Goal: Information Seeking & Learning: Learn about a topic

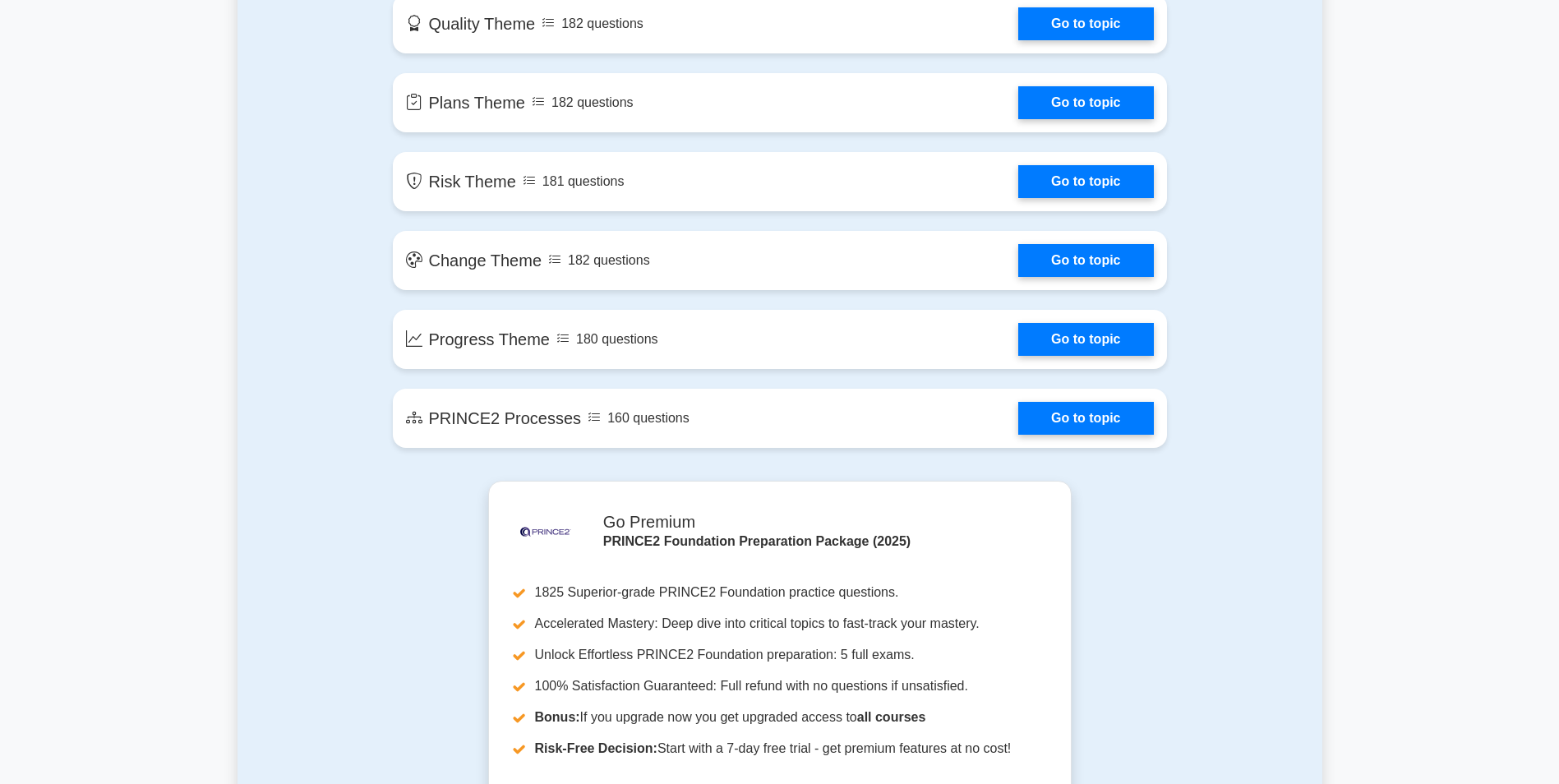
scroll to position [904, 0]
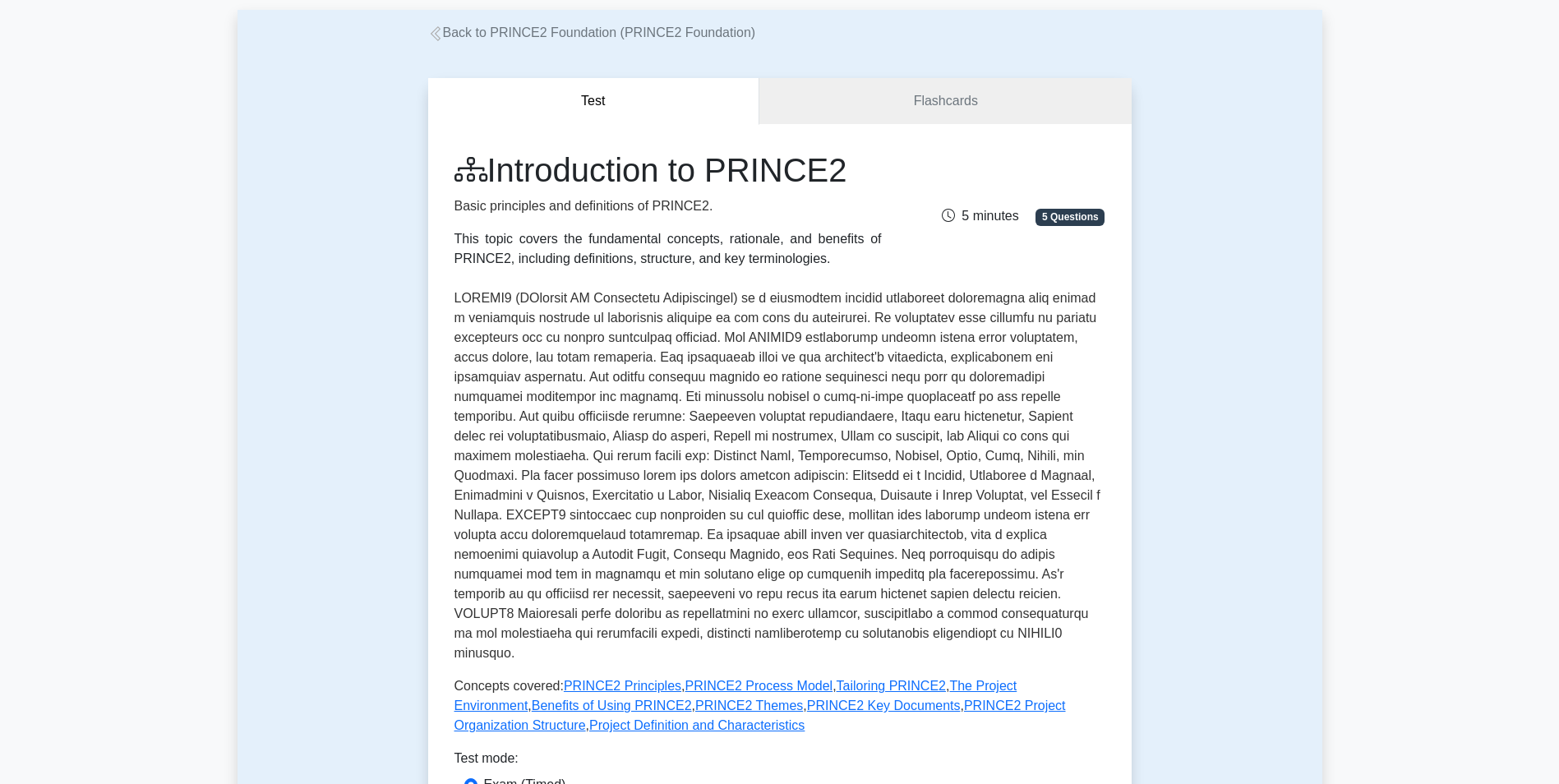
scroll to position [329, 0]
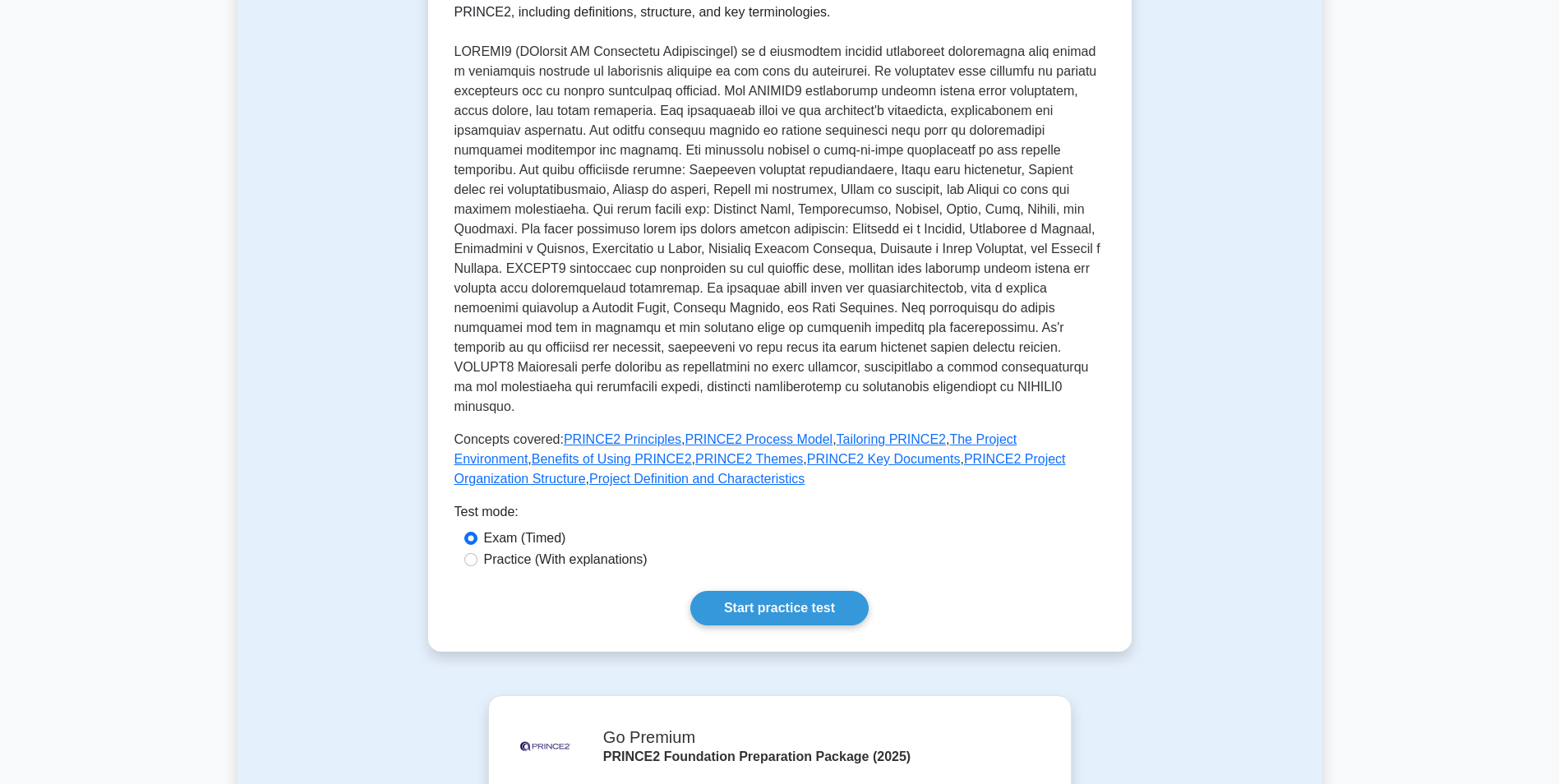
click at [486, 550] on label "Practice (With explanations)" at bounding box center [566, 560] width 164 height 20
click at [478, 553] on input "Practice (With explanations)" at bounding box center [471, 560] width 13 height 13
radio input "true"
click at [769, 594] on link "Start practice test" at bounding box center [779, 608] width 179 height 35
click at [777, 592] on link "Start practice test" at bounding box center [779, 608] width 179 height 35
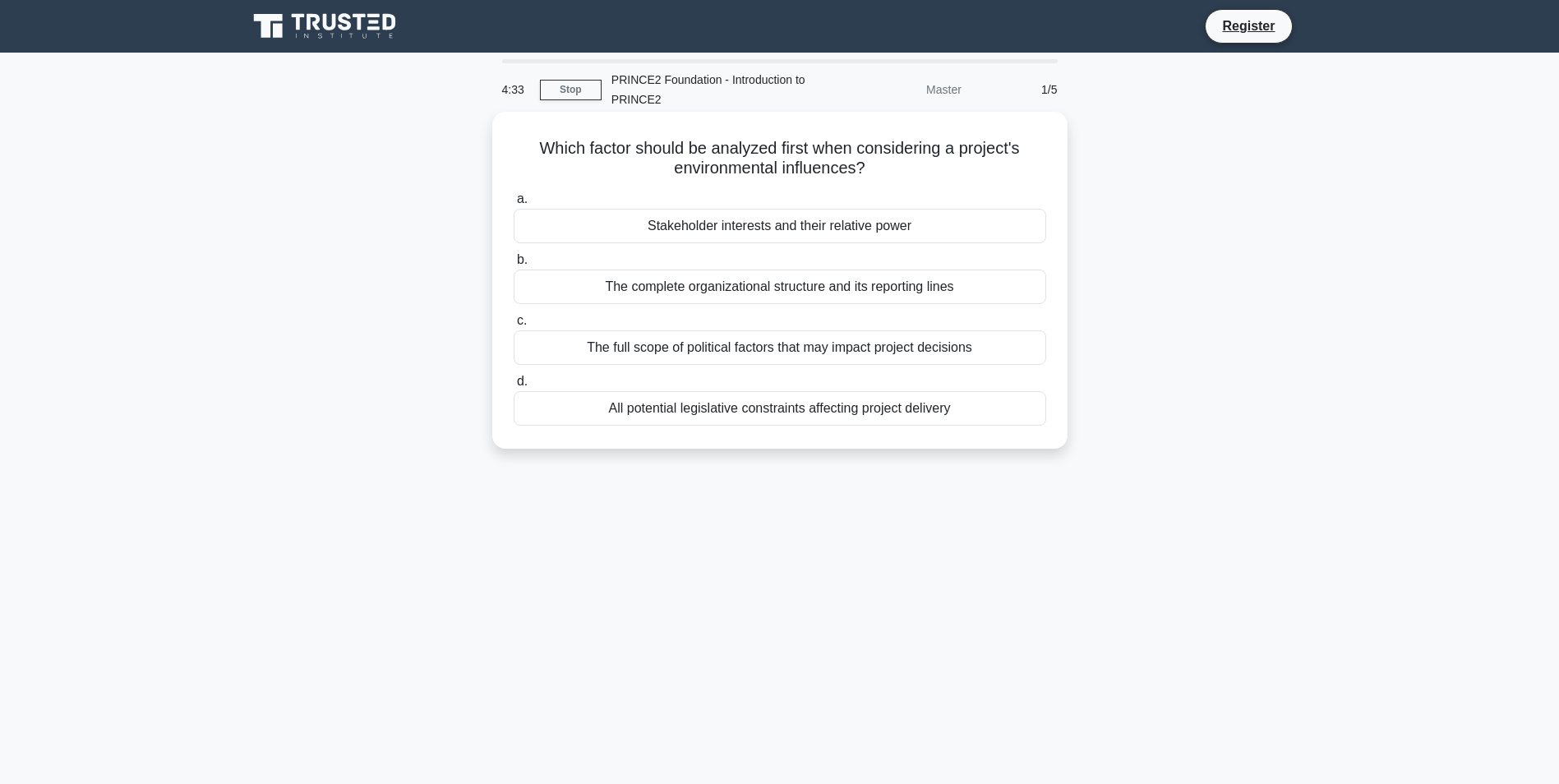
click at [773, 227] on div "Stakeholder interests and their relative power" at bounding box center [780, 226] width 533 height 35
click at [514, 204] on input "a. Stakeholder interests and their relative power" at bounding box center [514, 198] width 0 height 11
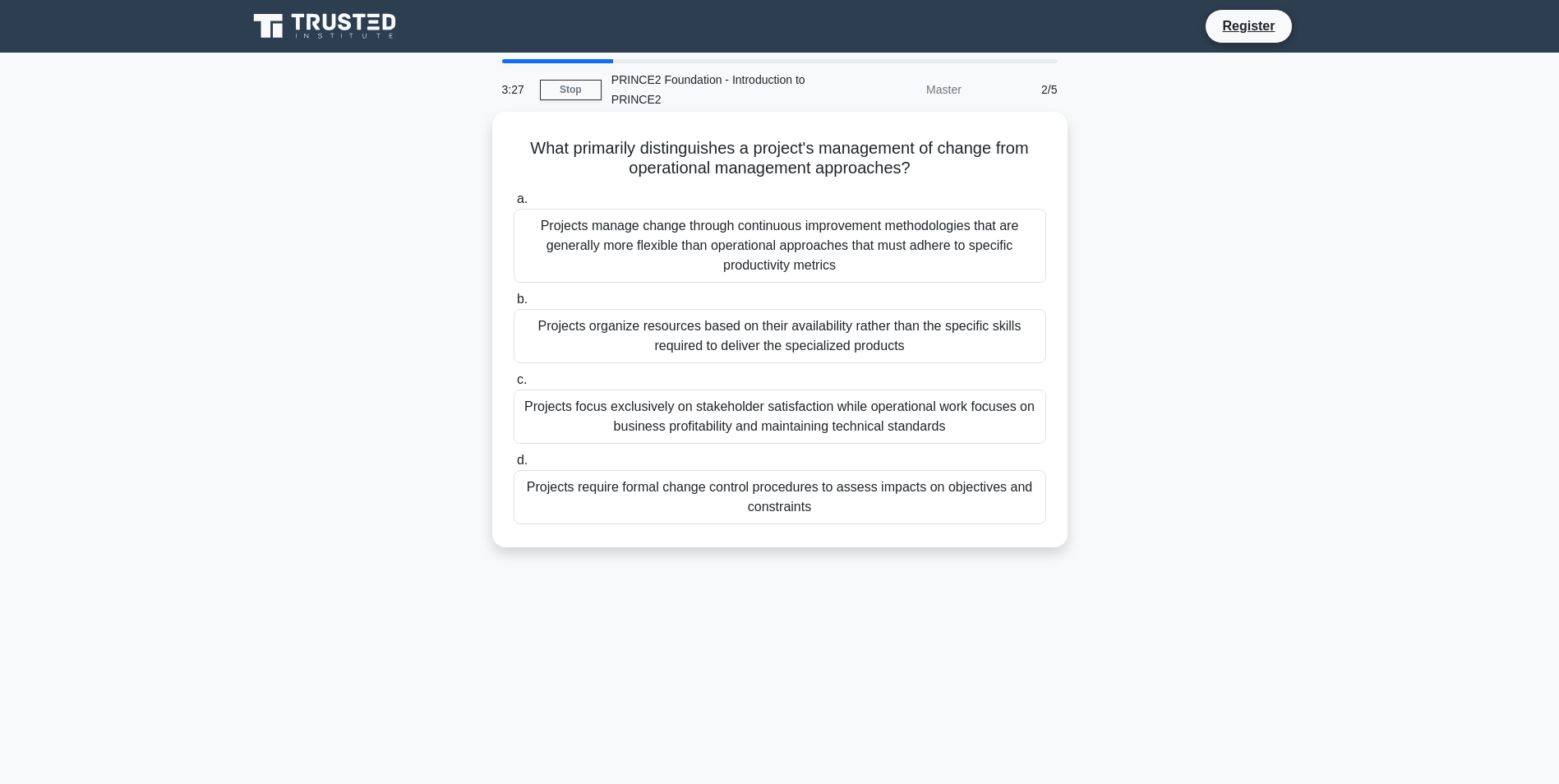
click at [937, 246] on div "Projects manage change through continuous improvement methodologies that are ge…" at bounding box center [780, 245] width 533 height 74
click at [514, 204] on input "a. Projects manage change through continuous improvement methodologies that are…" at bounding box center [514, 198] width 0 height 11
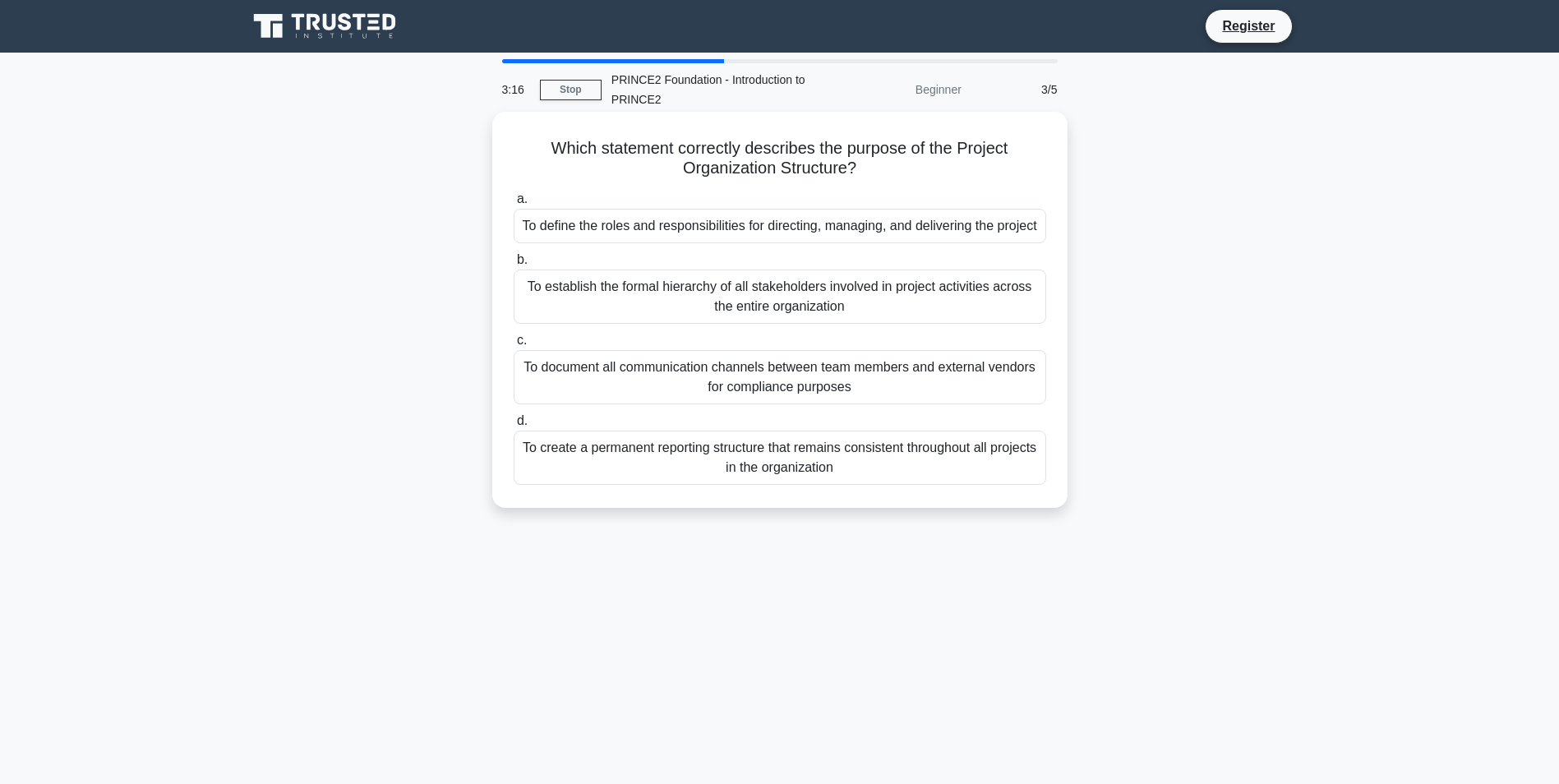
click at [787, 229] on div "To define the roles and responsibilities for directing, managing, and deliverin…" at bounding box center [780, 226] width 533 height 35
click at [514, 204] on input "a. To define the roles and responsibilities for directing, managing, and delive…" at bounding box center [514, 198] width 0 height 11
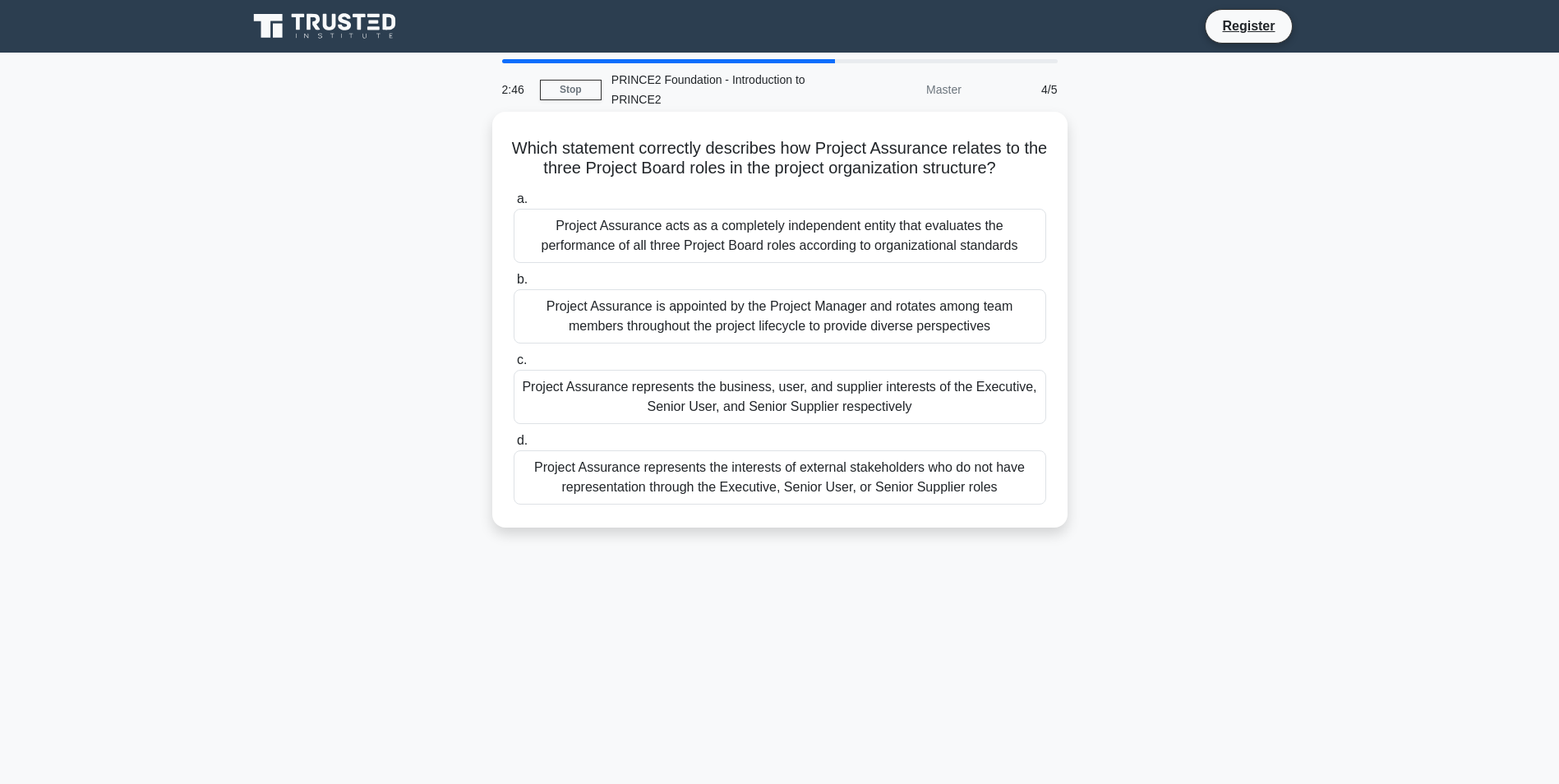
click at [755, 481] on div "Project Assurance represents the interests of external stakeholders who do not …" at bounding box center [780, 478] width 533 height 54
click at [514, 446] on input "d. Project Assurance represents the interests of external stakeholders who do n…" at bounding box center [514, 441] width 0 height 11
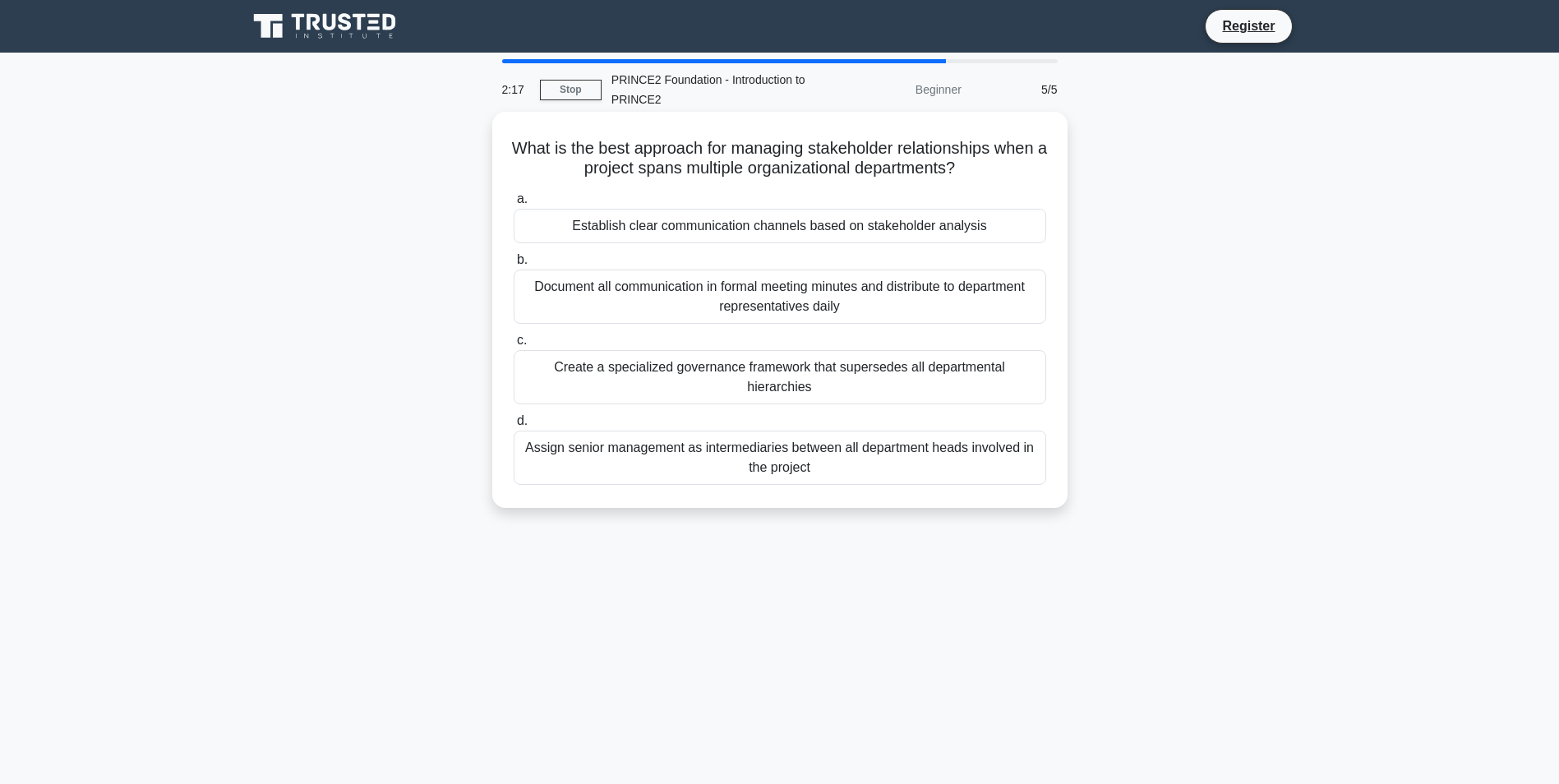
click at [774, 443] on div "Assign senior management as intermediaries between all department heads involve…" at bounding box center [780, 458] width 533 height 54
click at [514, 427] on input "d. Assign senior management as intermediaries between all department heads invo…" at bounding box center [514, 421] width 0 height 11
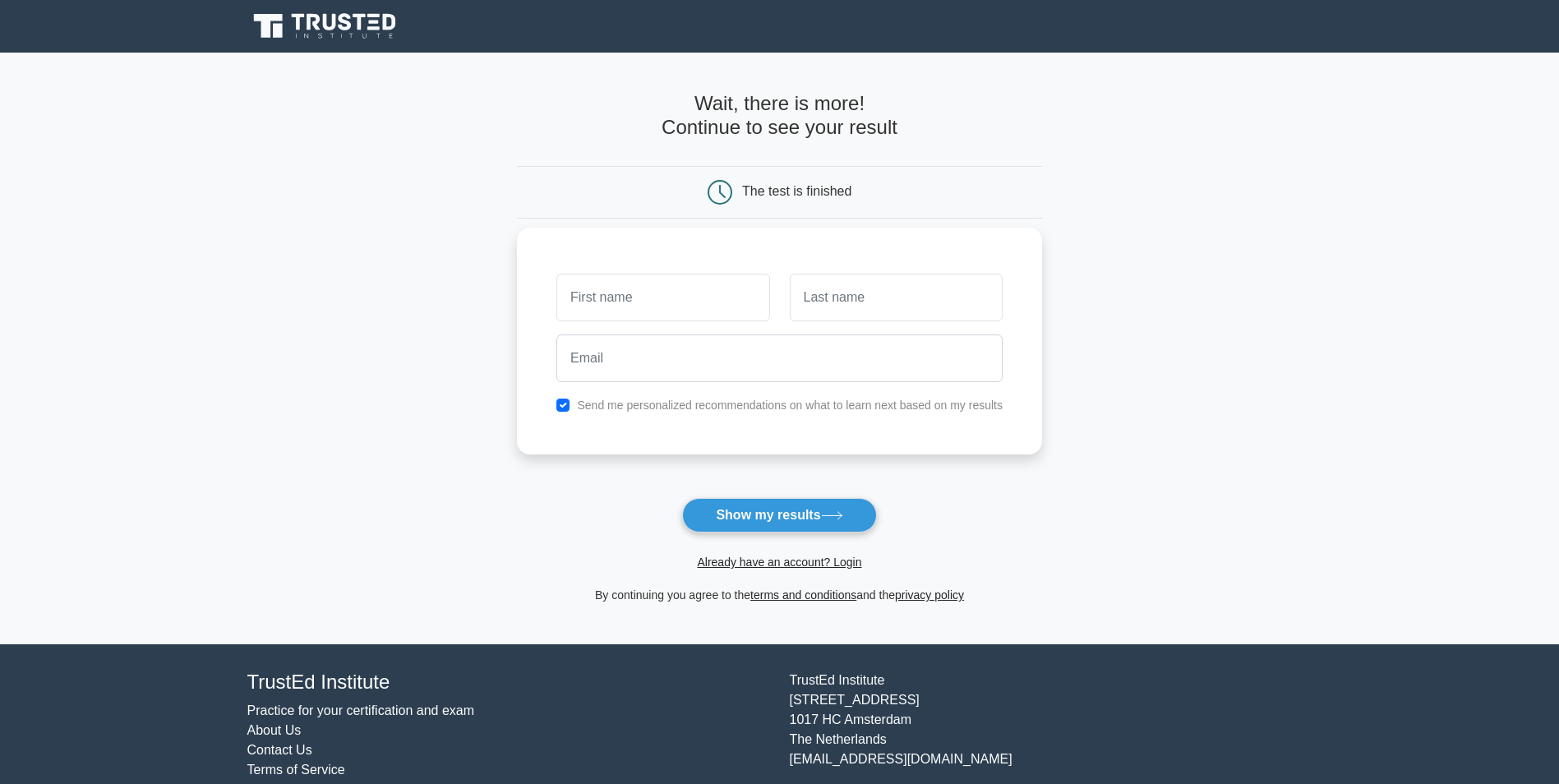
click at [688, 300] on input "text" at bounding box center [663, 297] width 212 height 48
type input "Oluwadamilare"
click at [860, 306] on input "text" at bounding box center [896, 297] width 212 height 48
type input "Bello"
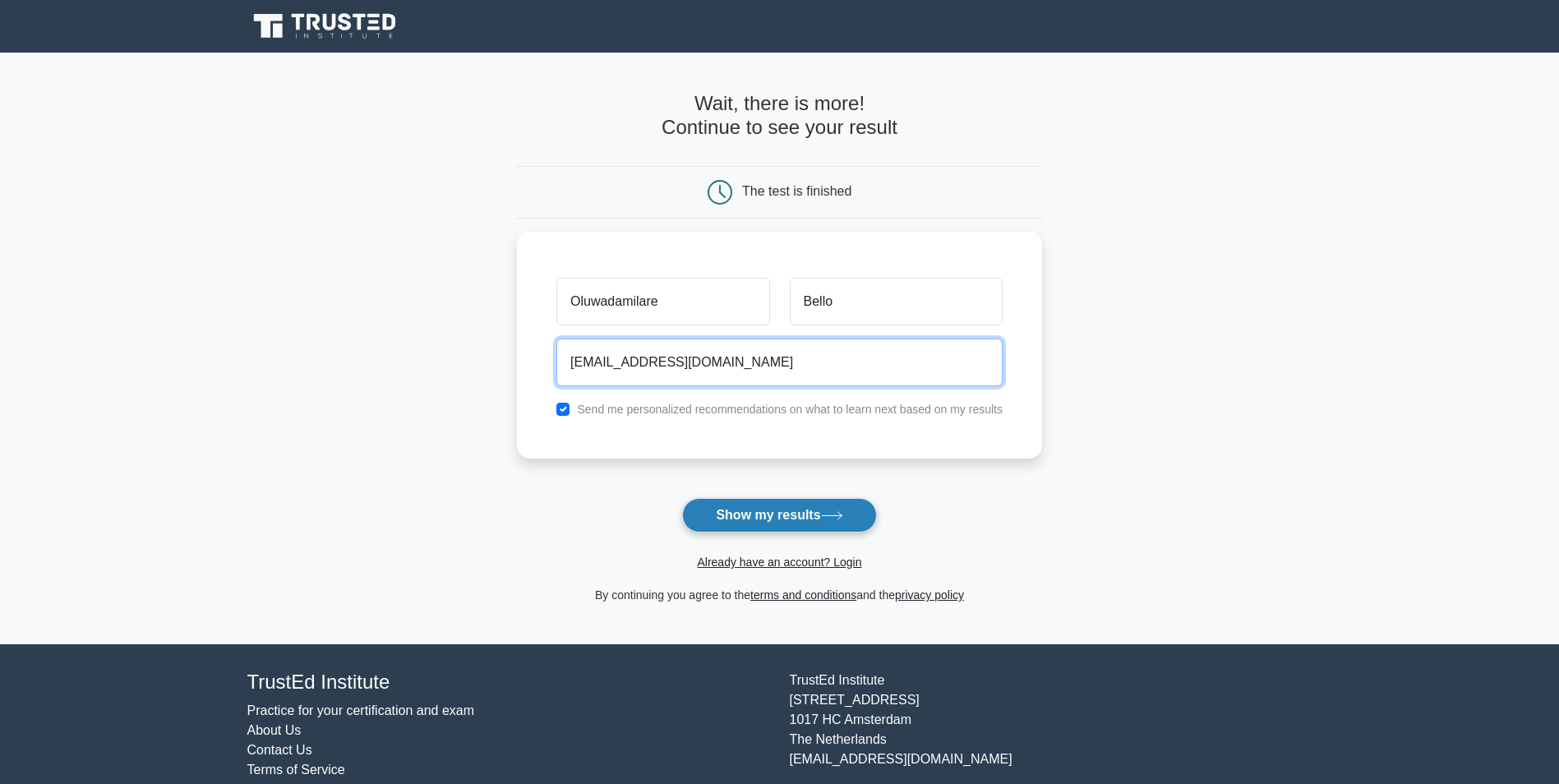
type input "bellodamilare16@gmail.com"
click at [741, 508] on button "Show my results" at bounding box center [778, 516] width 194 height 35
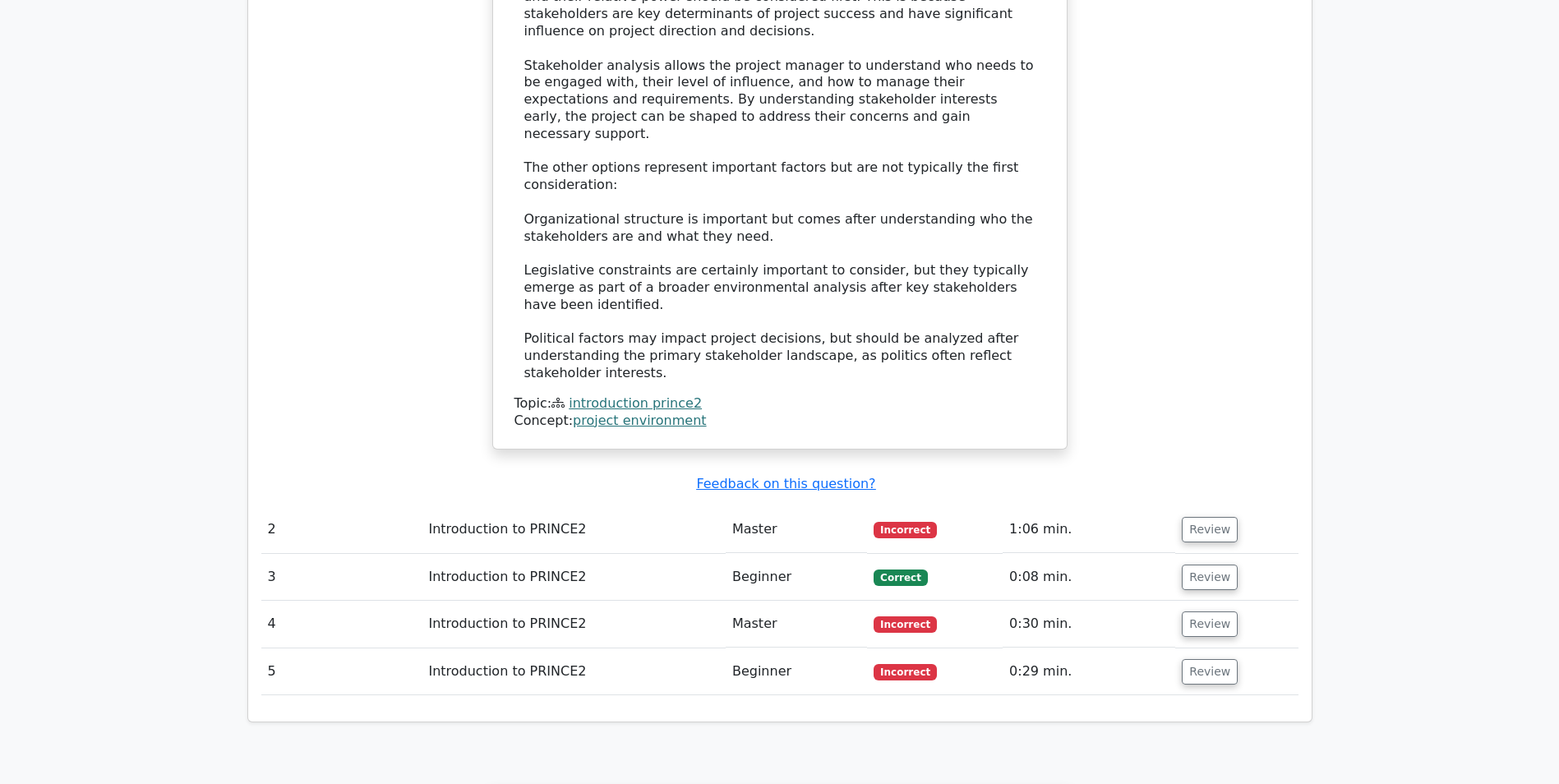
scroll to position [1726, 0]
click at [1226, 516] on button "Review" at bounding box center [1210, 528] width 56 height 26
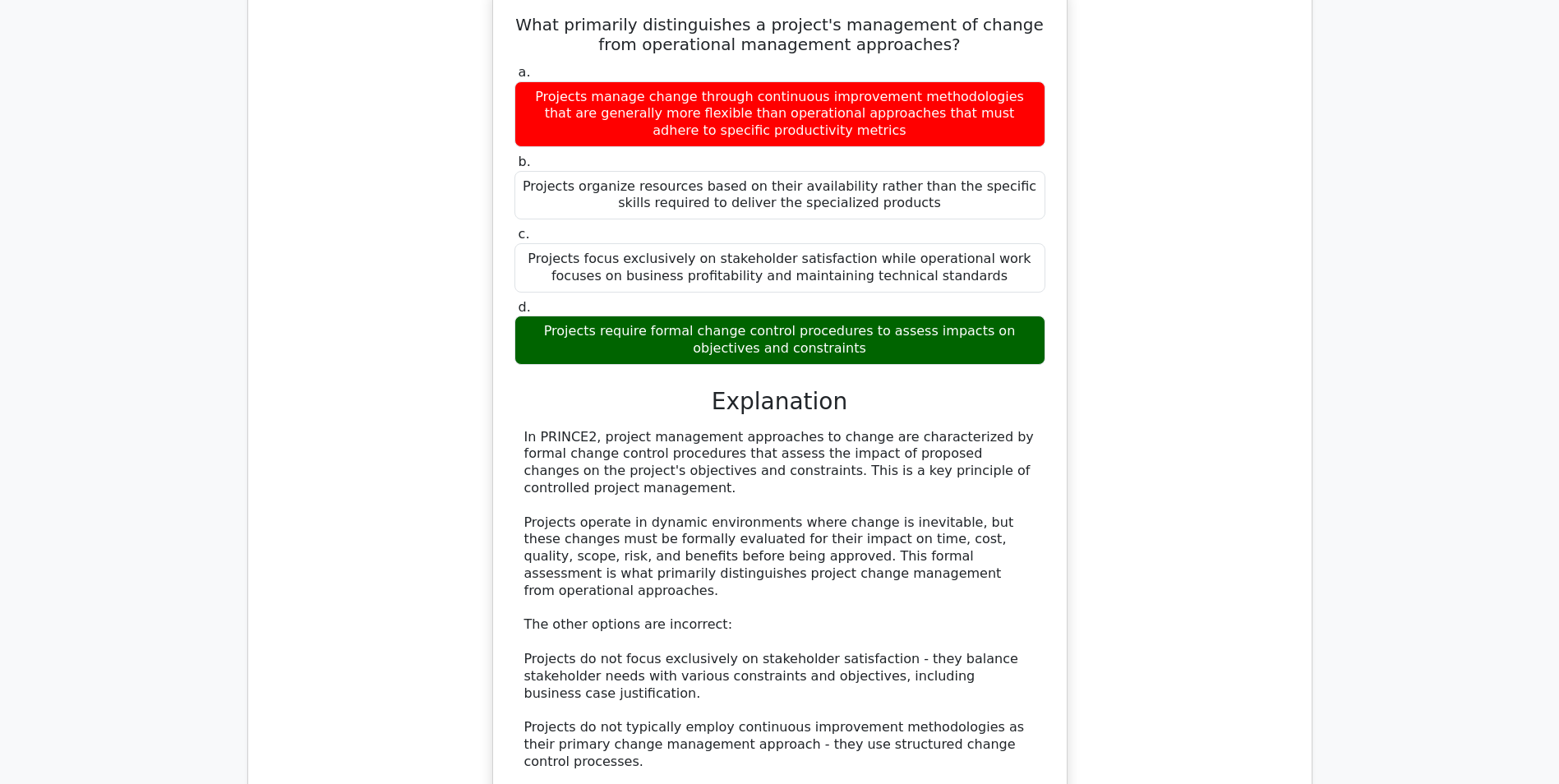
scroll to position [2301, 0]
